Goal: Task Accomplishment & Management: Use online tool/utility

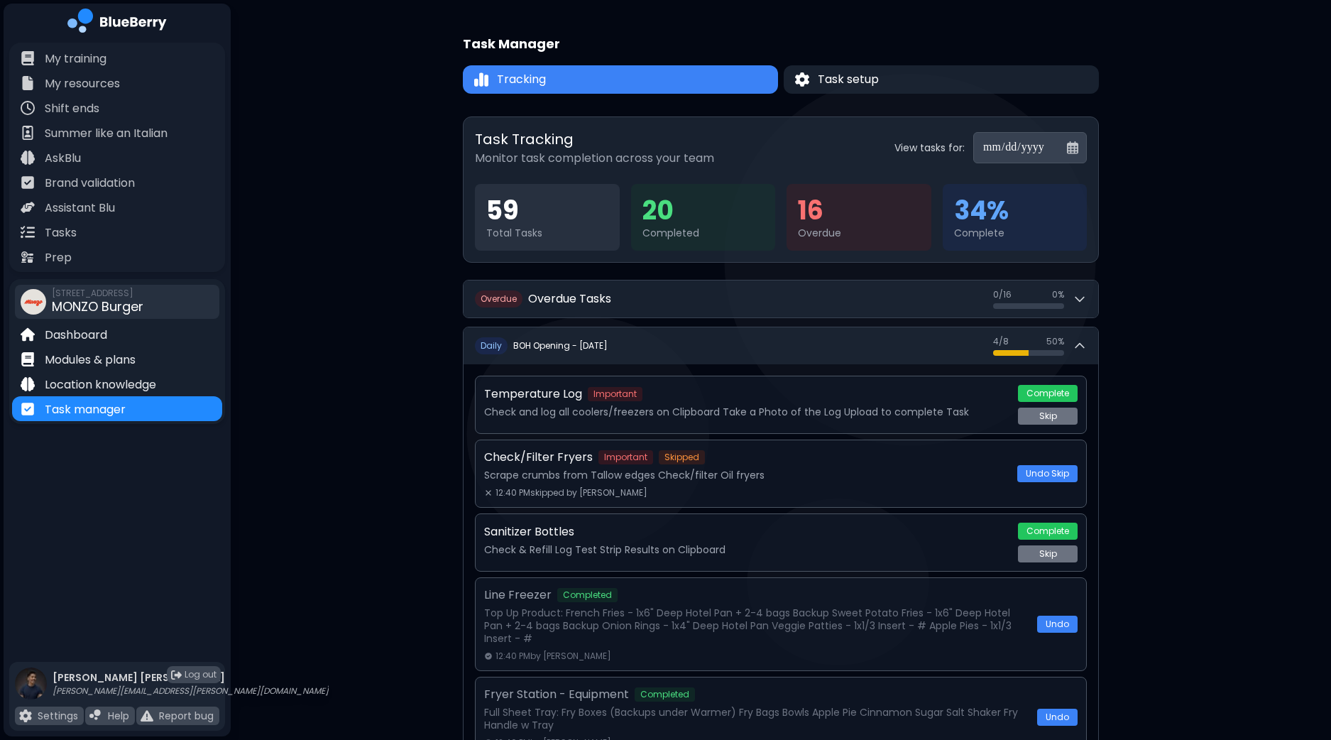
scroll to position [237, 0]
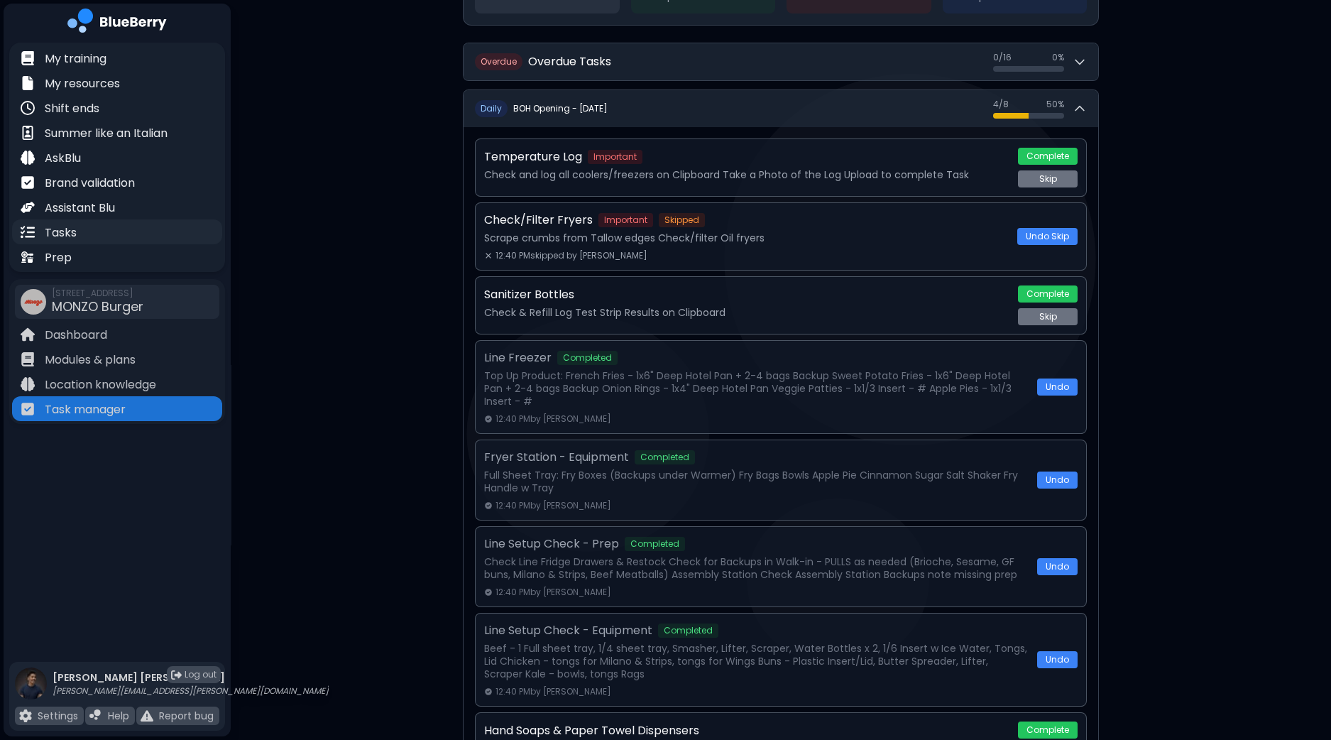
click at [79, 230] on div "Tasks" at bounding box center [117, 231] width 210 height 25
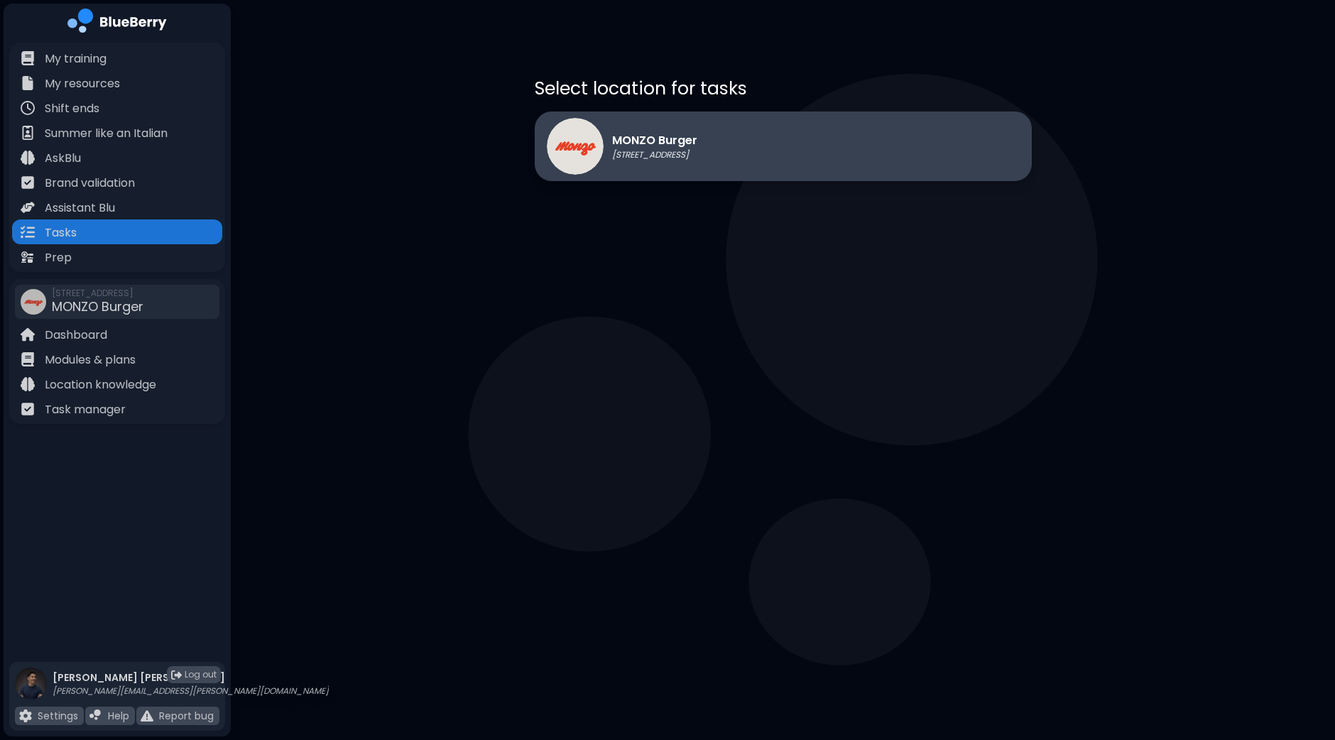
click at [826, 155] on div "MONZO Burger [STREET_ADDRESS]" at bounding box center [783, 146] width 497 height 70
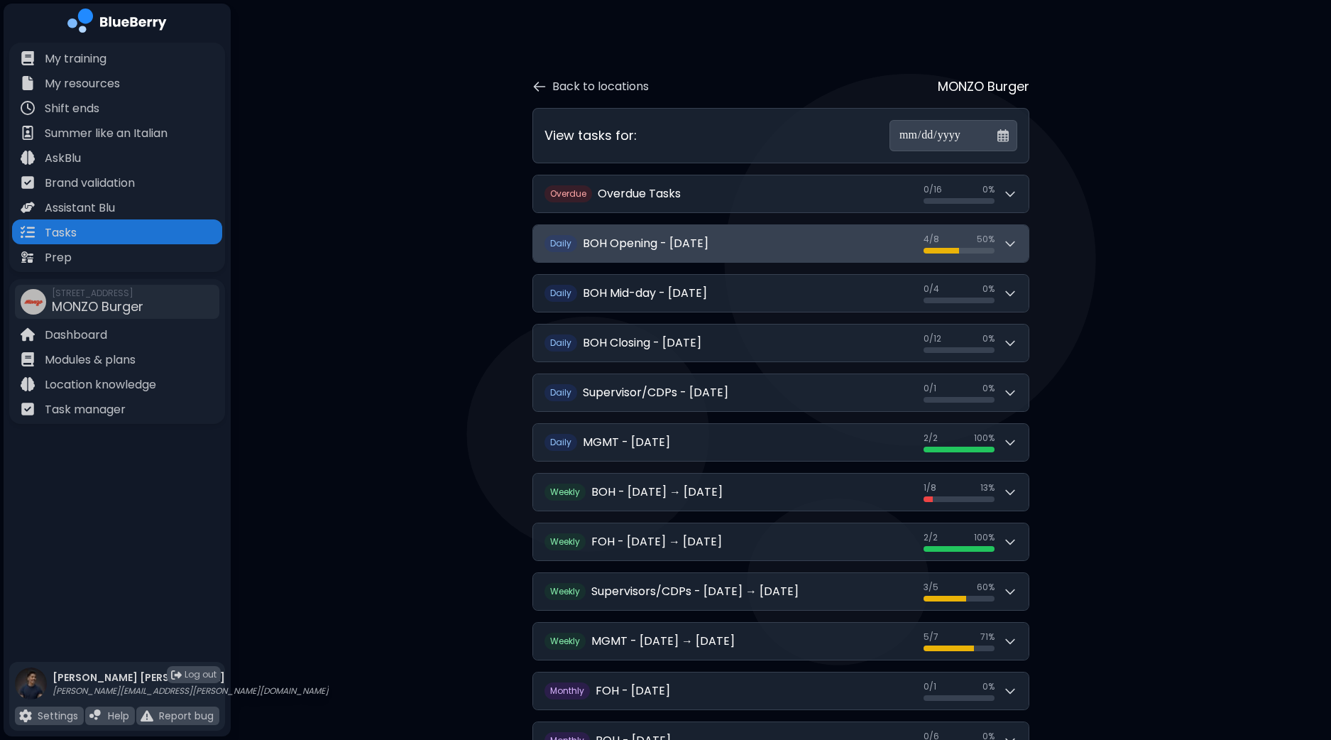
click at [1012, 241] on icon at bounding box center [1010, 243] width 14 height 14
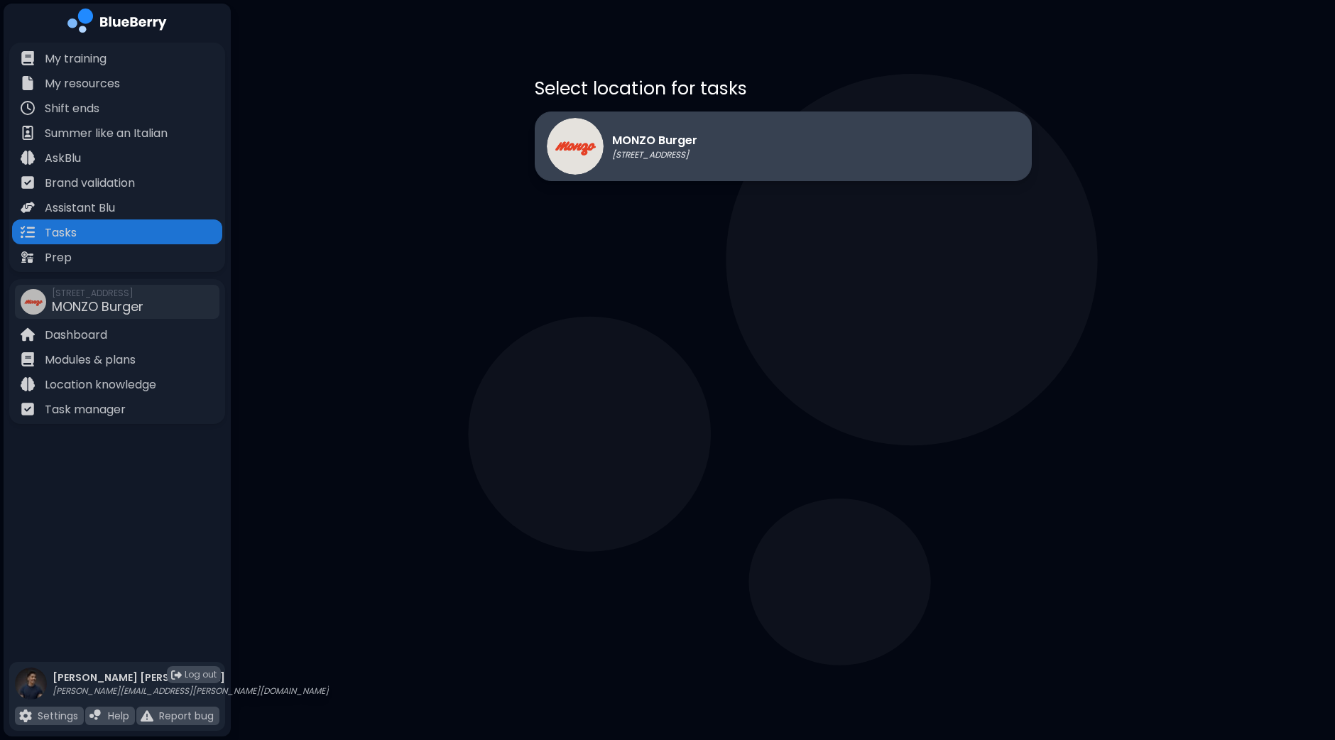
click at [697, 155] on p "[STREET_ADDRESS]" at bounding box center [654, 154] width 85 height 11
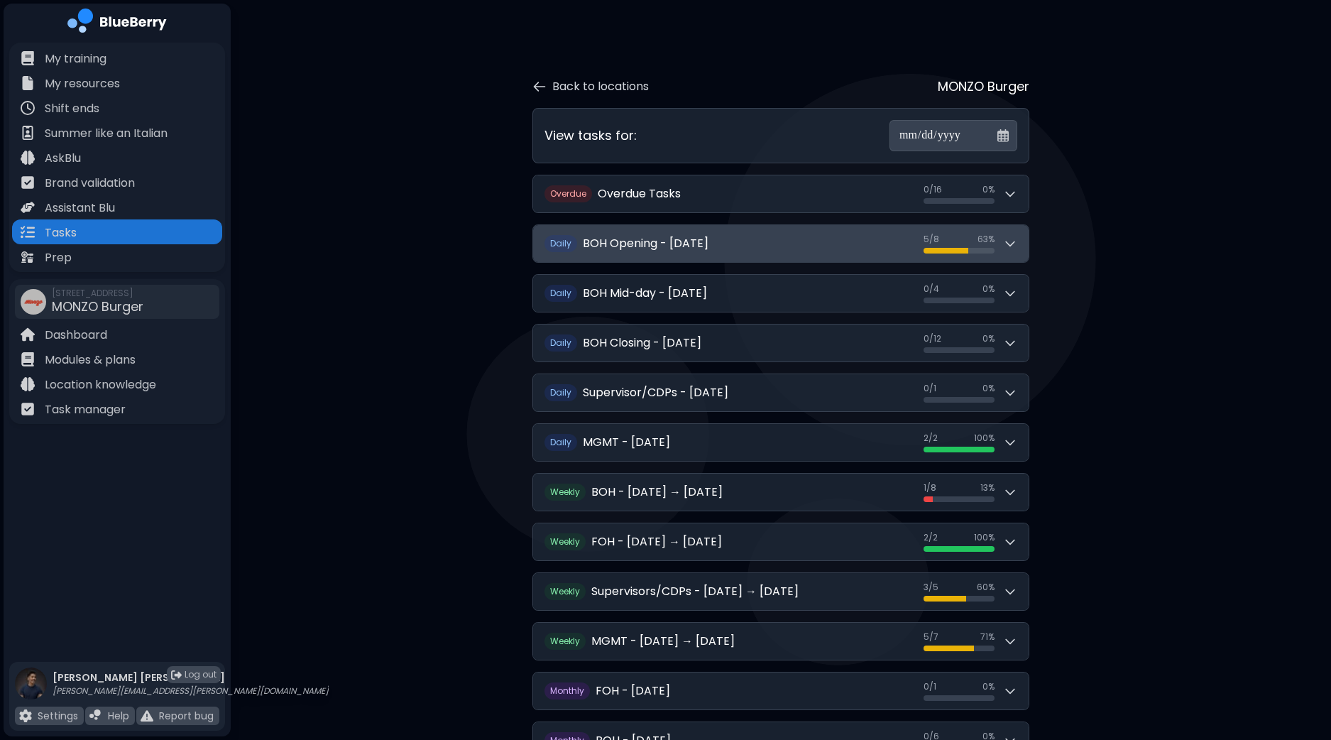
click at [1025, 247] on button "D aily BOH Opening - Saturday, September 27 5 / 8 5 / 8 63 %" at bounding box center [781, 243] width 496 height 37
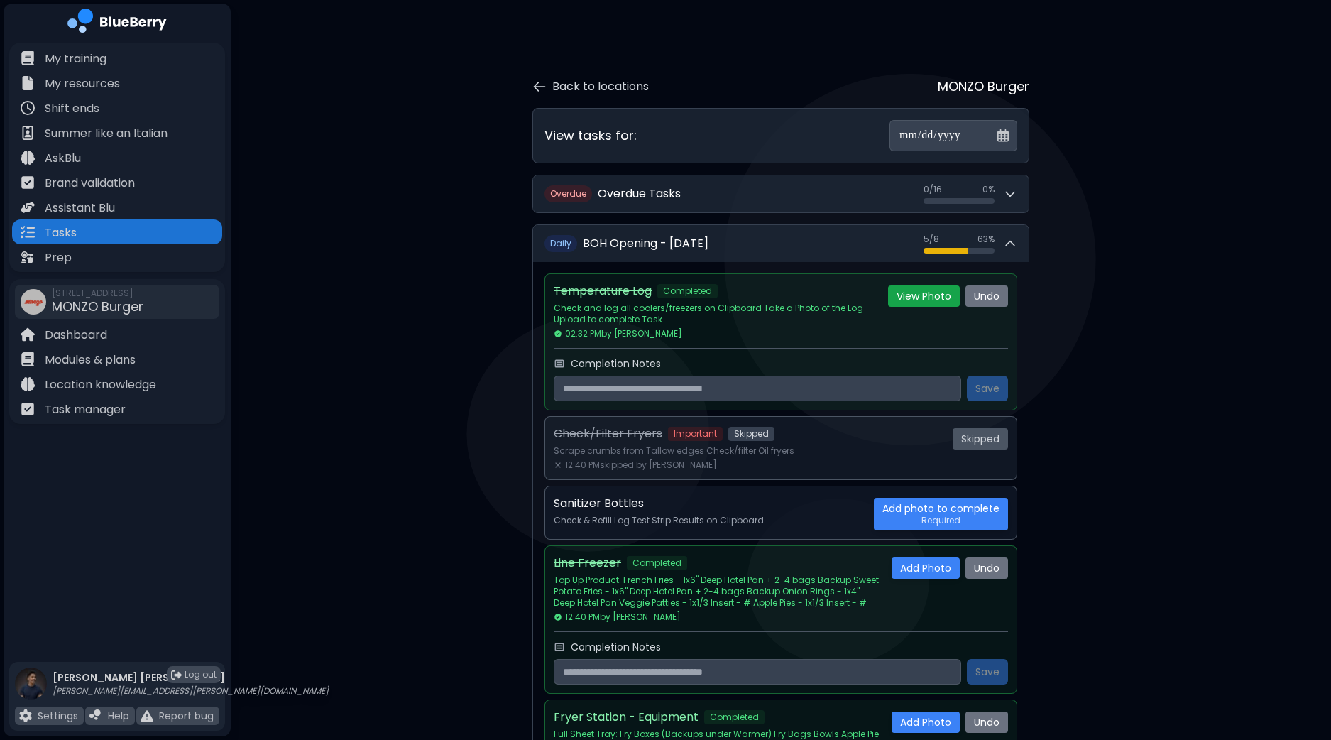
click at [930, 295] on button "View Photo" at bounding box center [924, 295] width 72 height 21
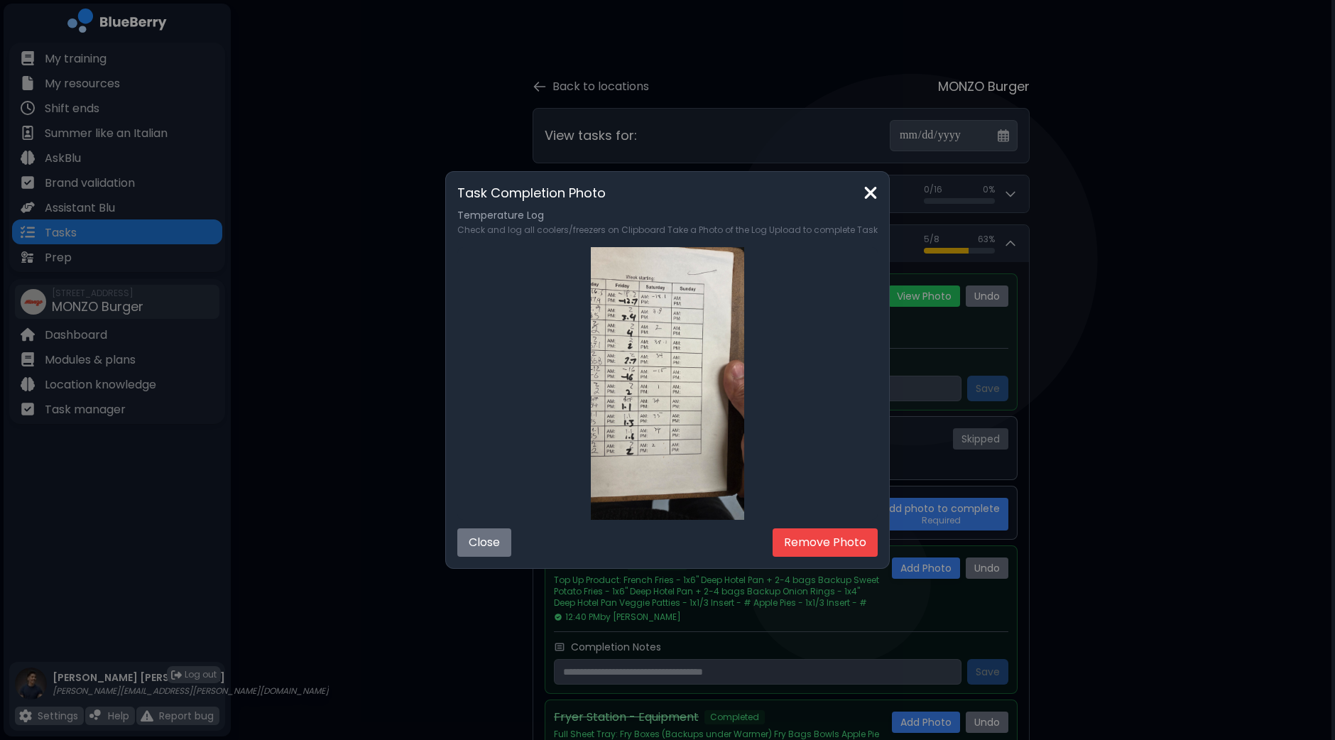
click at [871, 200] on img at bounding box center [870, 192] width 14 height 19
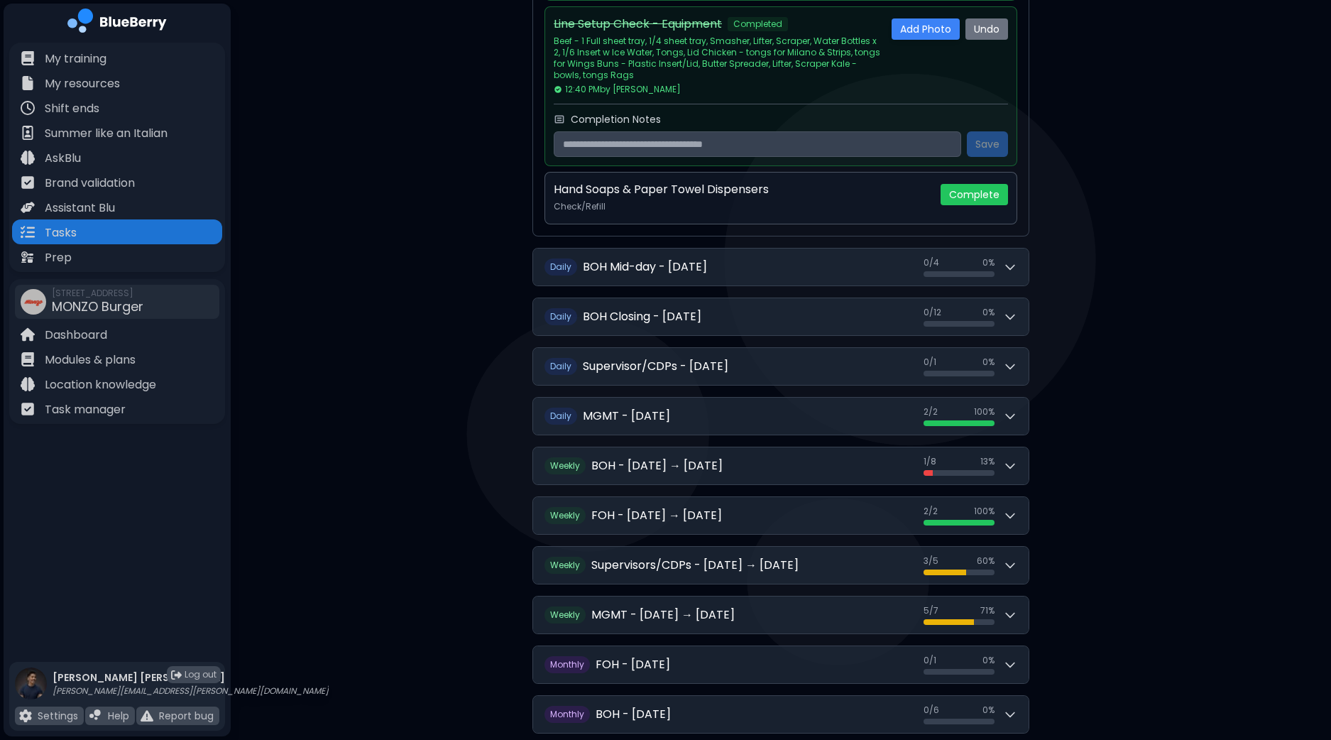
scroll to position [1131, 0]
